Goal: Communication & Community: Answer question/provide support

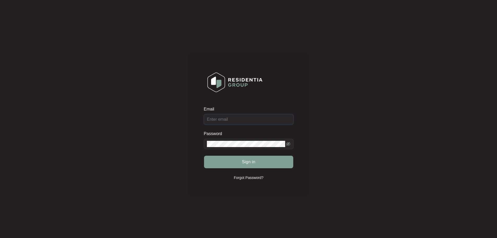
type input "[EMAIL_ADDRESS][DOMAIN_NAME]"
click at [247, 161] on span "Sign in" at bounding box center [249, 162] width 14 height 6
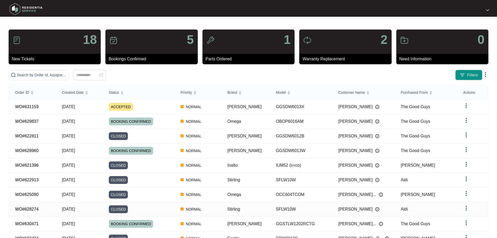
scroll to position [26, 0]
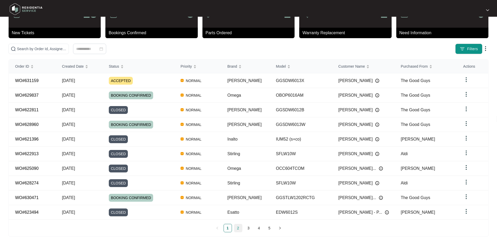
click at [237, 224] on link "2" at bounding box center [238, 228] width 8 height 8
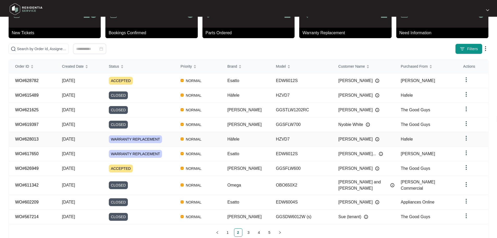
click at [146, 135] on span "WARRANTY REPLACEMENT" at bounding box center [135, 139] width 53 height 8
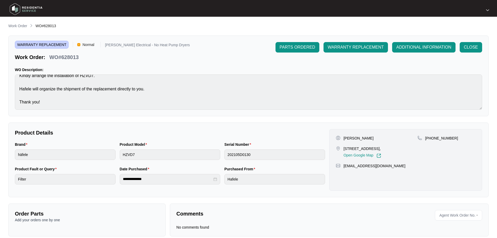
scroll to position [7, 0]
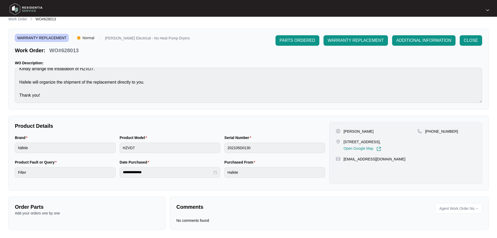
click at [206, 214] on div "Comments Agent Work Order No. - No comments found" at bounding box center [329, 212] width 319 height 33
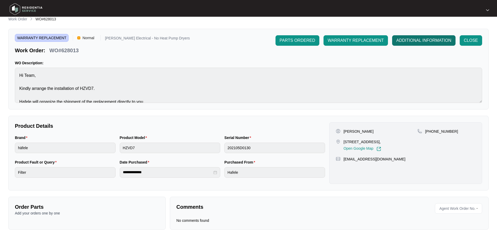
click at [431, 40] on span "ADDITIONAL INFORMATION" at bounding box center [423, 40] width 55 height 6
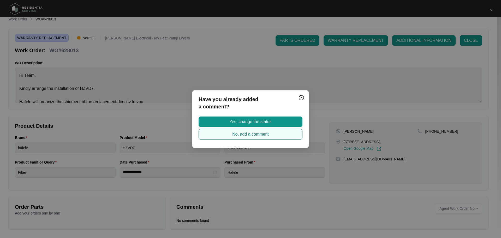
click at [240, 133] on span "No, add a comment" at bounding box center [250, 134] width 37 height 6
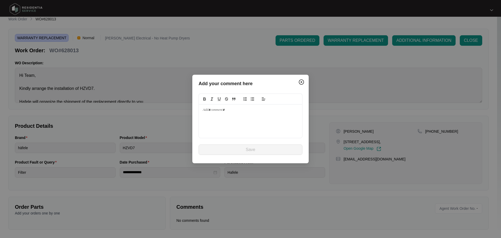
click at [221, 116] on div at bounding box center [250, 120] width 103 height 33
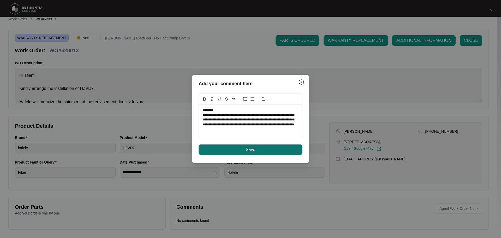
click at [250, 150] on span "Save" at bounding box center [250, 149] width 9 height 6
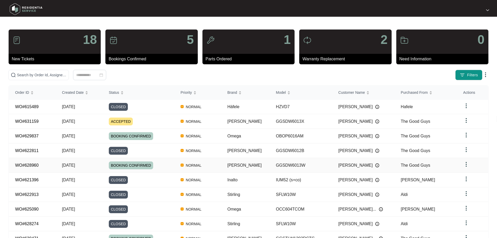
scroll to position [31, 0]
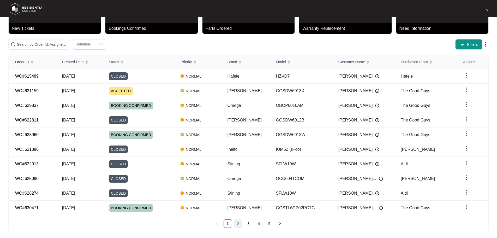
click at [241, 220] on link "2" at bounding box center [238, 223] width 8 height 8
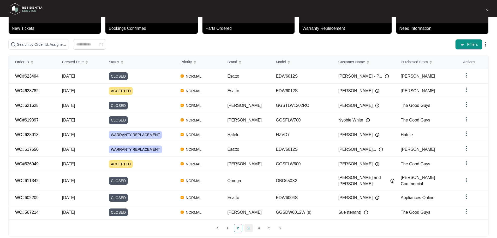
click at [247, 224] on link "3" at bounding box center [249, 228] width 8 height 8
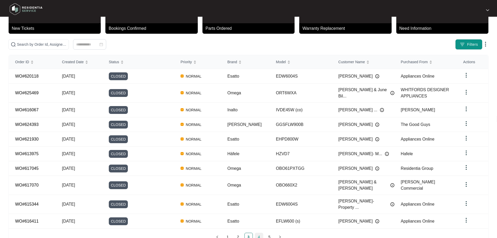
click at [259, 233] on link "4" at bounding box center [259, 237] width 8 height 8
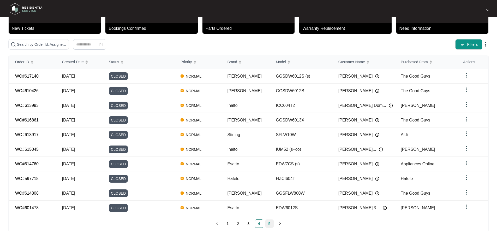
click at [267, 221] on link "5" at bounding box center [270, 223] width 8 height 8
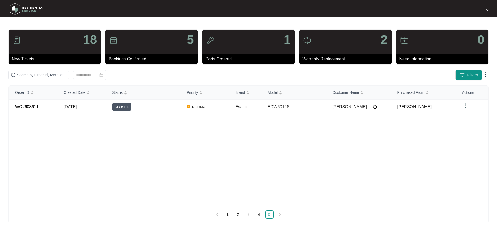
scroll to position [0, 0]
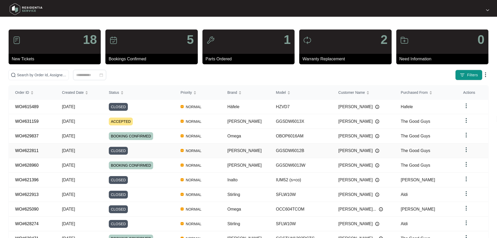
scroll to position [31, 0]
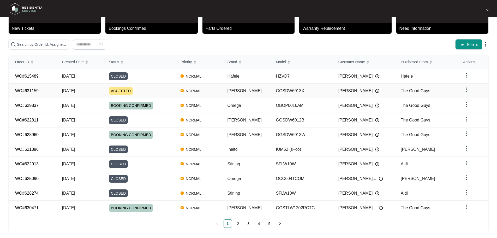
click at [127, 89] on span "ACCEPTED" at bounding box center [121, 91] width 24 height 8
